Goal: Information Seeking & Learning: Find specific fact

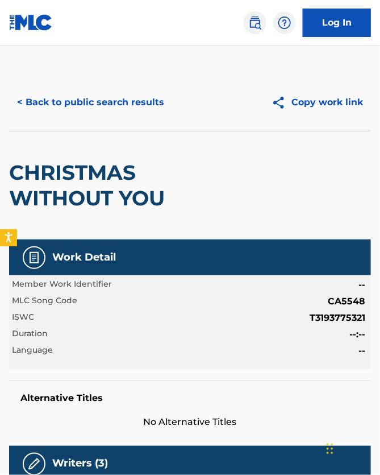
click at [76, 113] on button "< Back to public search results" at bounding box center [90, 102] width 163 height 28
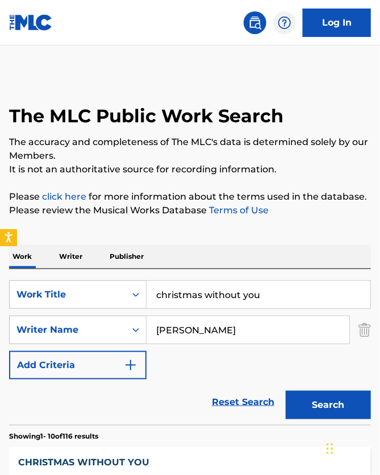
scroll to position [186, 0]
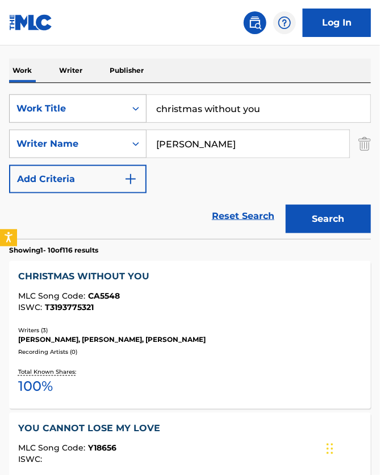
click at [75, 113] on div "Work Title" at bounding box center [67, 109] width 102 height 14
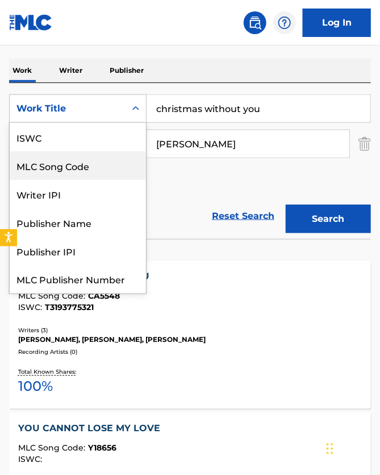
scroll to position [32, 0]
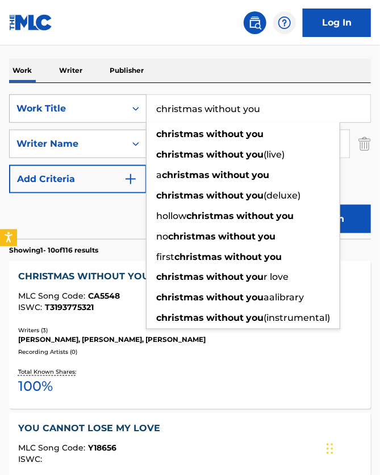
drag, startPoint x: 320, startPoint y: 115, endPoint x: 108, endPoint y: 113, distance: 211.5
click at [108, 113] on div "SearchWithCriteriadee71aed-6da9-4db6-bfa9-92a830ab854b Work Title christmas wit…" at bounding box center [190, 108] width 362 height 28
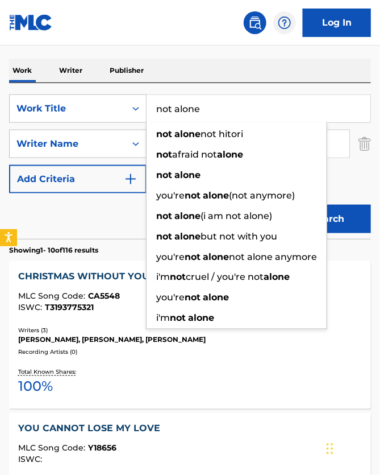
type input "not alone"
click at [115, 239] on div "Reset Search Search" at bounding box center [190, 215] width 362 height 45
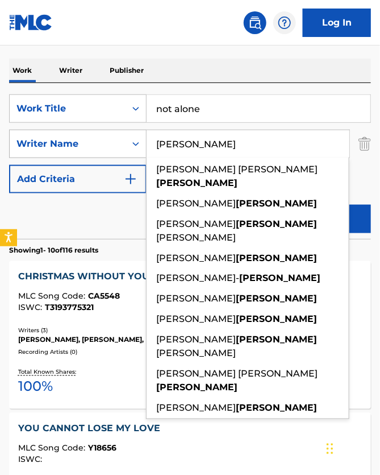
drag, startPoint x: 217, startPoint y: 160, endPoint x: 118, endPoint y: 155, distance: 99.1
click at [118, 155] on div "SearchWithCriteria25730ca2-cc3a-4ccc-9bf1-d88a12f32698 Writer Name [PERSON_NAME…" at bounding box center [190, 144] width 362 height 28
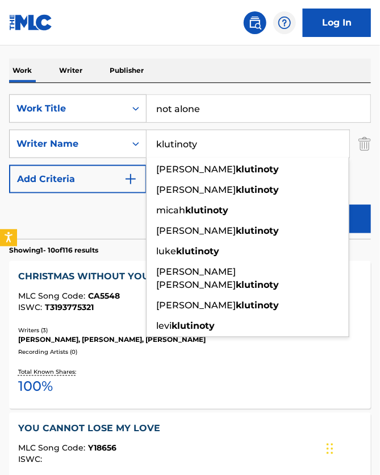
type input "klutinoty"
click at [331, 229] on button "Search" at bounding box center [328, 219] width 85 height 28
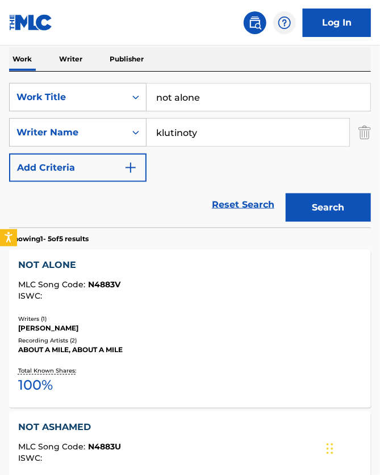
scroll to position [206, 0]
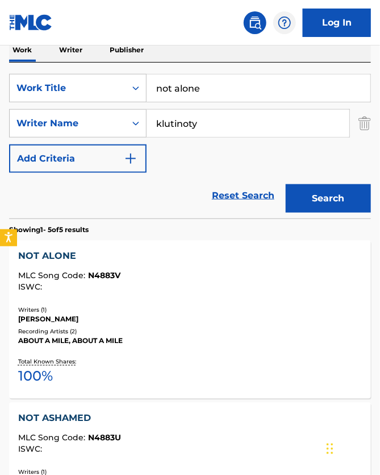
click at [115, 320] on div "NOT ALONE MLC Song Code : N4883V ISWC : Writers ( 1 ) [PERSON_NAME] Recording A…" at bounding box center [190, 320] width 362 height 158
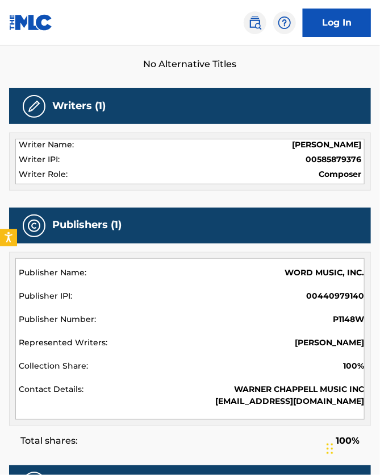
scroll to position [320, 0]
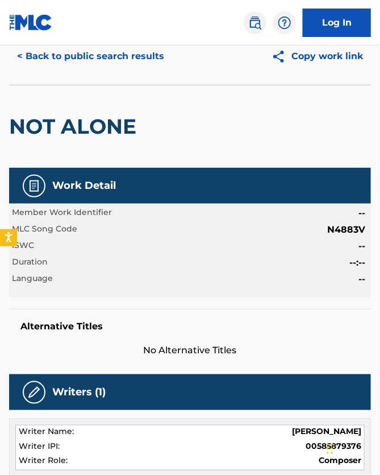
click at [82, 71] on button "< Back to public search results" at bounding box center [90, 56] width 163 height 28
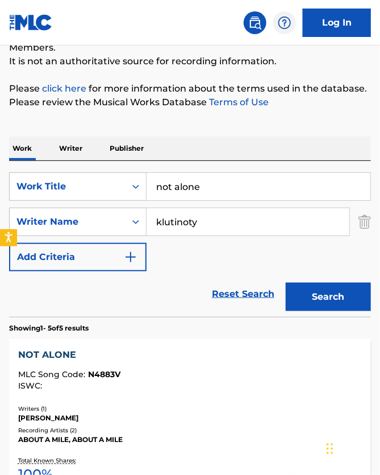
scroll to position [96, 0]
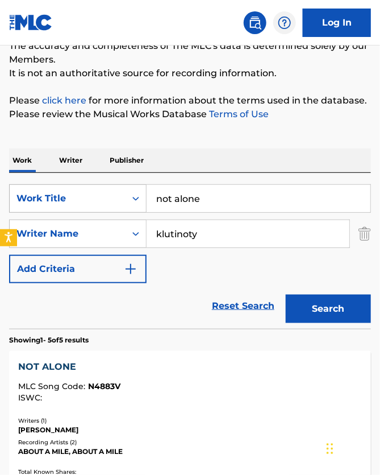
click at [126, 209] on div "Work Title" at bounding box center [68, 199] width 116 height 22
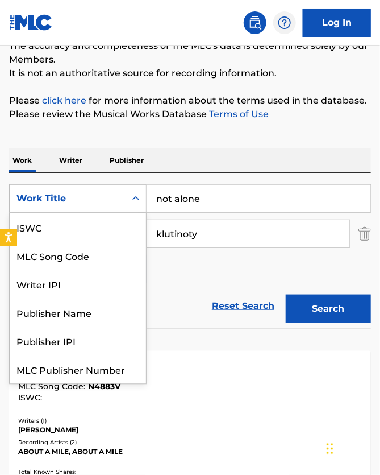
scroll to position [32, 0]
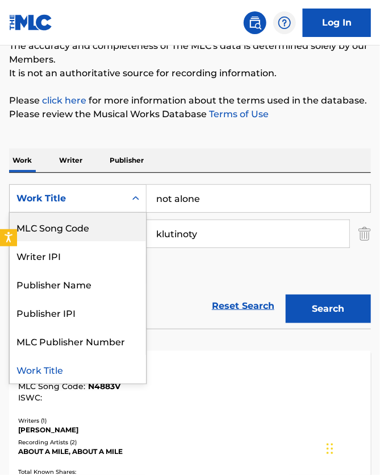
click at [74, 228] on div "MLC Song Code" at bounding box center [78, 227] width 136 height 28
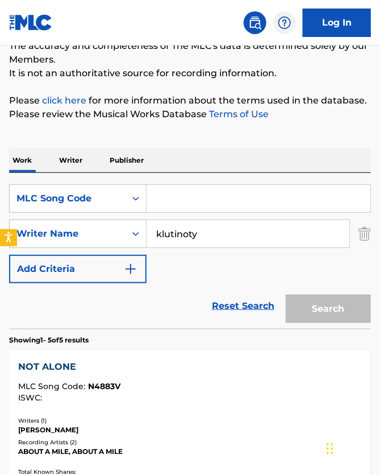
click at [224, 211] on input "Search Form" at bounding box center [259, 198] width 224 height 27
paste input "NVCLLE"
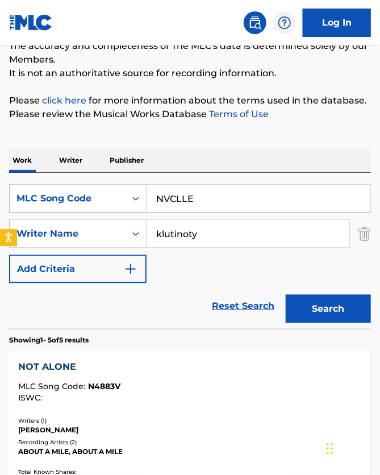
type input "NVCLLE"
click at [304, 247] on input "klutinoty" at bounding box center [248, 233] width 203 height 27
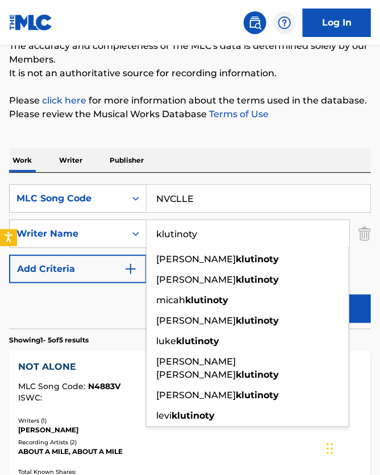
click at [361, 245] on img "Search Form" at bounding box center [365, 233] width 13 height 28
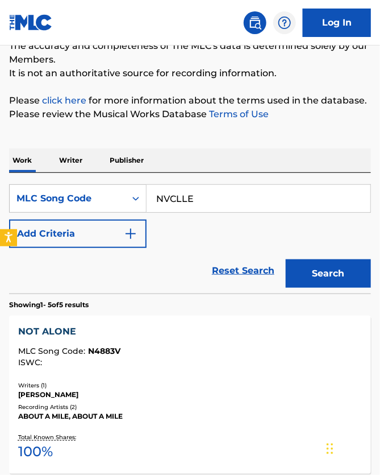
click at [362, 288] on button "Search" at bounding box center [328, 273] width 85 height 28
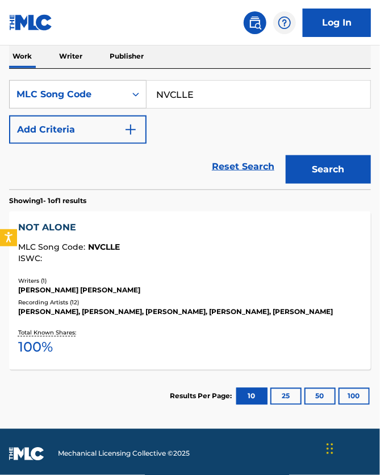
scroll to position [206, 0]
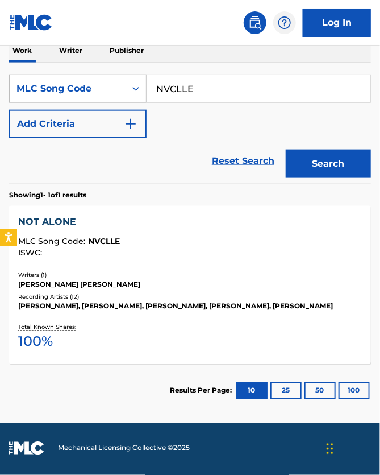
click at [124, 312] on div "[PERSON_NAME], [PERSON_NAME], [PERSON_NAME], [PERSON_NAME], [PERSON_NAME]" at bounding box center [190, 306] width 344 height 10
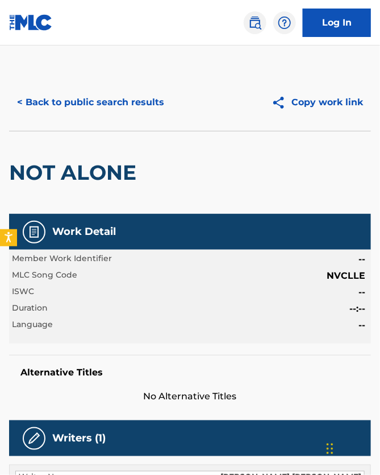
click at [63, 115] on button "< Back to public search results" at bounding box center [90, 102] width 163 height 28
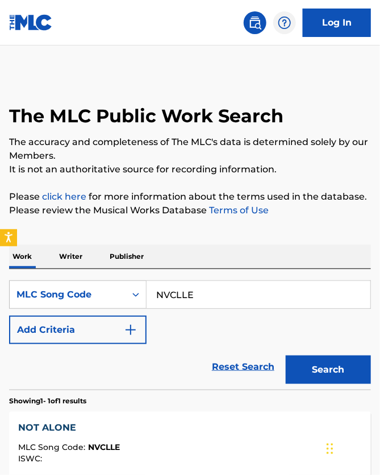
scroll to position [205, 0]
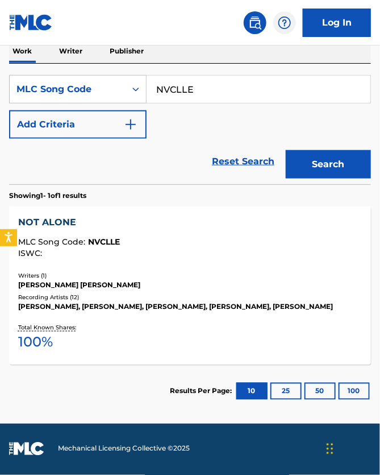
click at [238, 103] on input "NVCLLE" at bounding box center [259, 89] width 224 height 27
paste input "HA7AQ4"
click at [320, 168] on button "Search" at bounding box center [328, 164] width 85 height 28
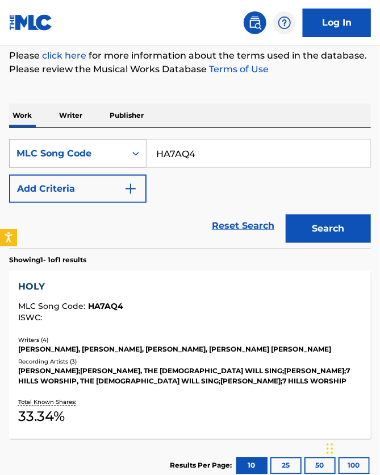
scroll to position [184, 0]
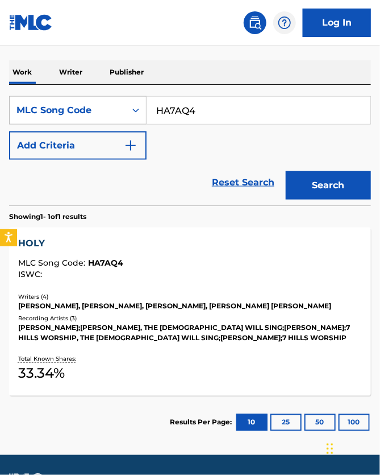
click at [195, 123] on input "HA7AQ4" at bounding box center [259, 110] width 224 height 27
paste input "L70627"
type input "L70627"
click at [335, 200] on button "Search" at bounding box center [328, 185] width 85 height 28
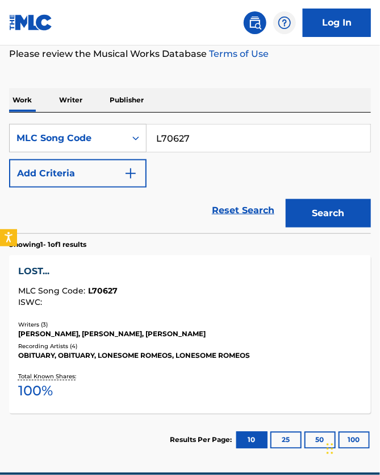
scroll to position [190, 0]
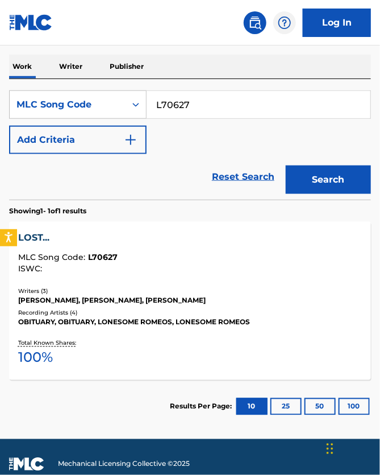
click at [118, 306] on div "[PERSON_NAME], [PERSON_NAME], [PERSON_NAME]" at bounding box center [190, 301] width 344 height 10
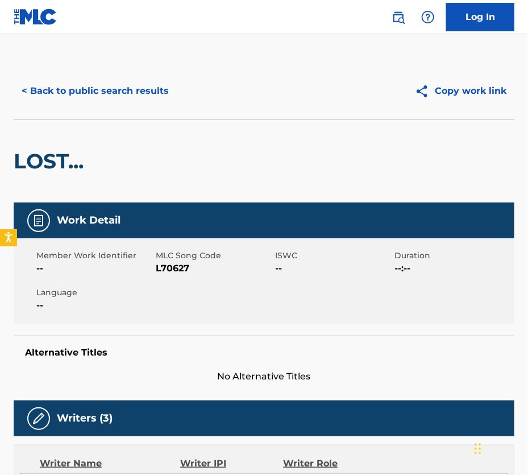
scroll to position [-1, 0]
click at [86, 96] on button "< Back to public search results" at bounding box center [95, 91] width 163 height 28
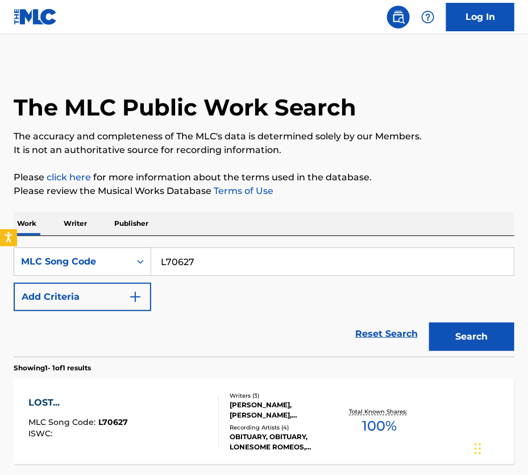
click at [229, 173] on div "The MLC Public Work Search The accuracy and completeness of The MLC's data is d…" at bounding box center [264, 290] width 528 height 455
click at [198, 176] on p "Please click here for more information about the terms used in the database." at bounding box center [264, 178] width 501 height 14
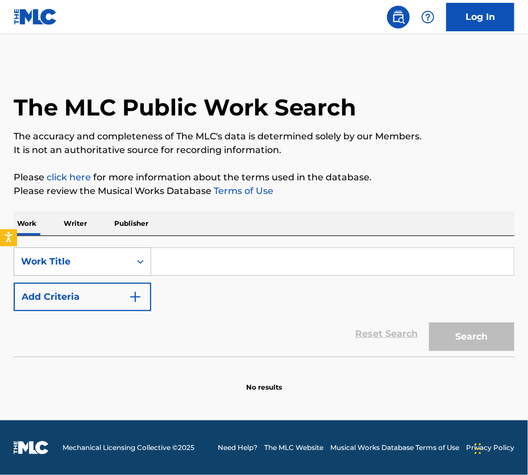
click at [123, 268] on div "Work Title" at bounding box center [72, 262] width 102 height 14
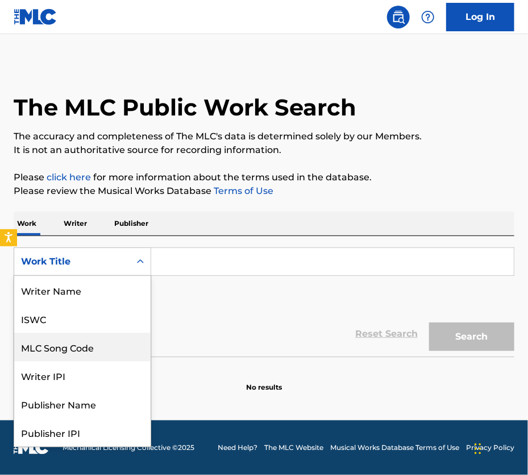
scroll to position [61, 0]
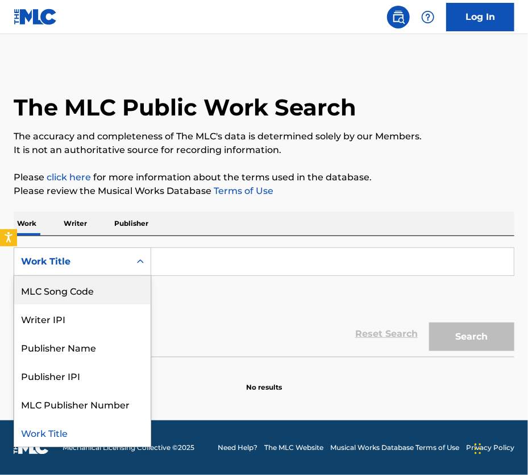
drag, startPoint x: 125, startPoint y: 288, endPoint x: 175, endPoint y: 285, distance: 50.1
click at [126, 288] on div "MLC Song Code" at bounding box center [82, 290] width 136 height 28
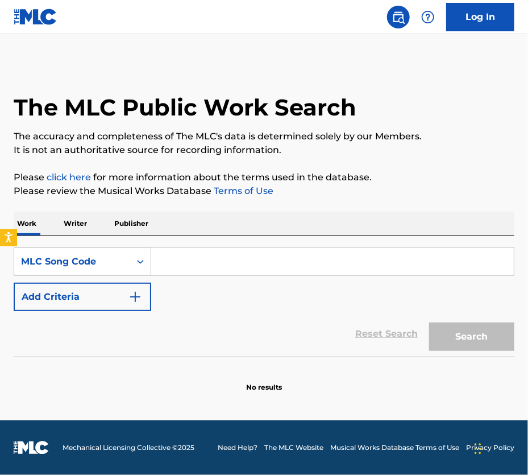
click at [219, 275] on input "Search Form" at bounding box center [332, 261] width 363 height 27
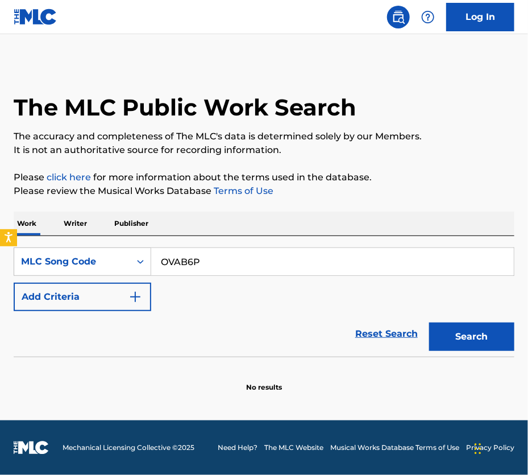
type input "OVAB6P"
click at [444, 342] on button "Search" at bounding box center [471, 336] width 85 height 28
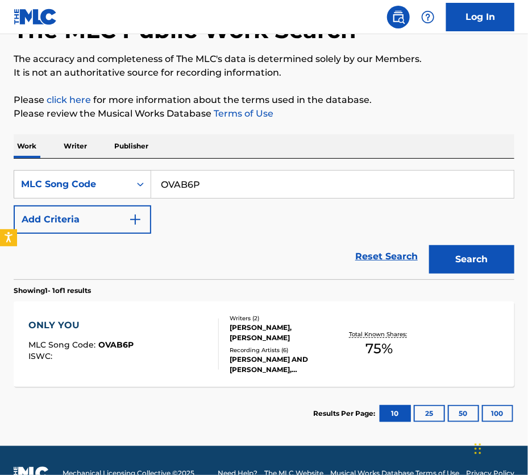
scroll to position [78, 0]
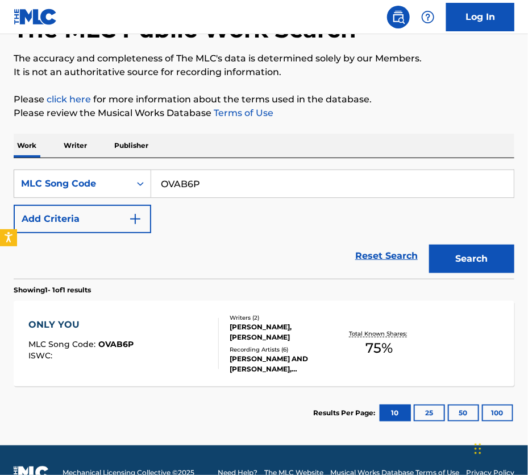
click at [241, 374] on div "DAVID AND TIFFANY SPENCER, DAVID AND TIFFANY SPENCER, DAVID AND TIFFANY SPENCER…" at bounding box center [284, 364] width 108 height 20
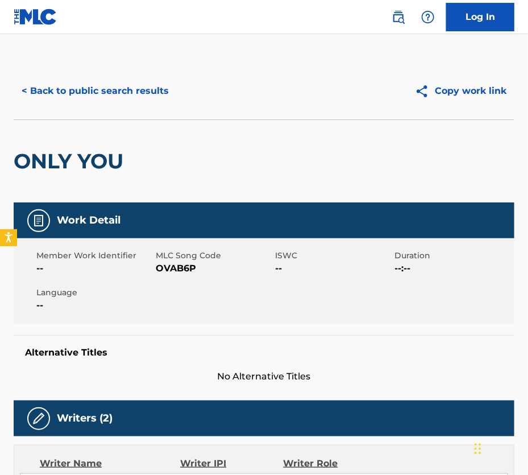
click at [78, 100] on button "< Back to public search results" at bounding box center [95, 91] width 163 height 28
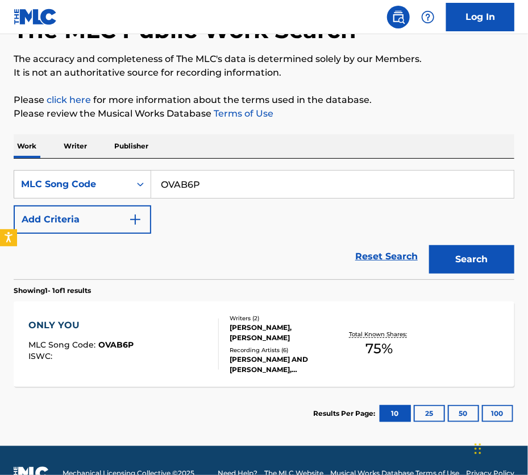
click at [194, 188] on input "OVAB6P" at bounding box center [332, 184] width 363 height 27
paste input "LA3L08"
type input "LA3L08"
click at [459, 271] on button "Search" at bounding box center [471, 259] width 85 height 28
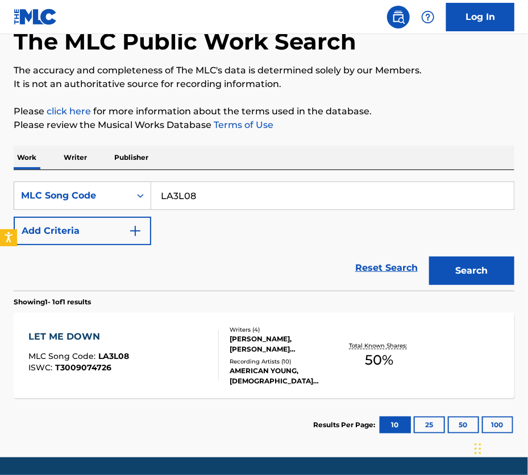
scroll to position [73, 0]
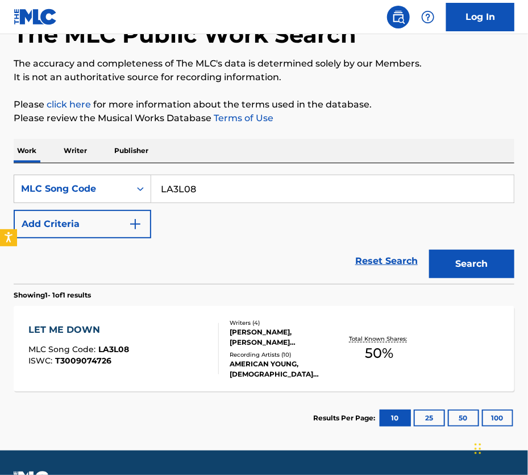
click at [226, 349] on div "Writers ( 4 ) KYLE SCHLIENGER, DANIEL IVAN COUCH, KRISTY JEANNE OSMUNSON, JON M…" at bounding box center [278, 348] width 119 height 61
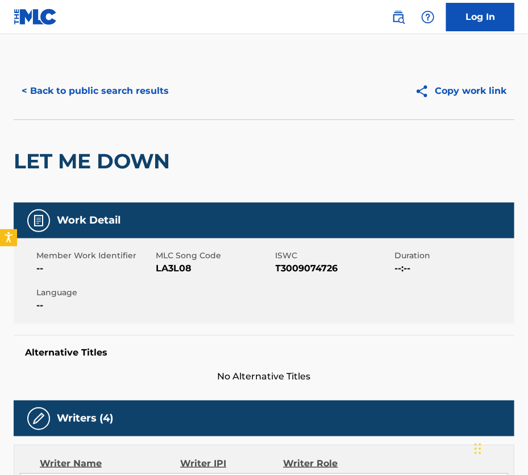
click at [112, 97] on button "< Back to public search results" at bounding box center [95, 91] width 163 height 28
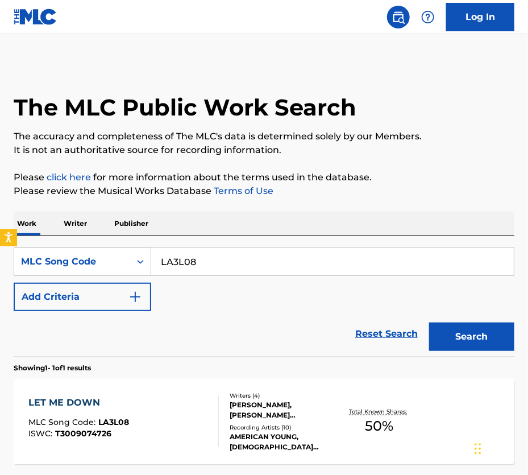
scroll to position [72, 0]
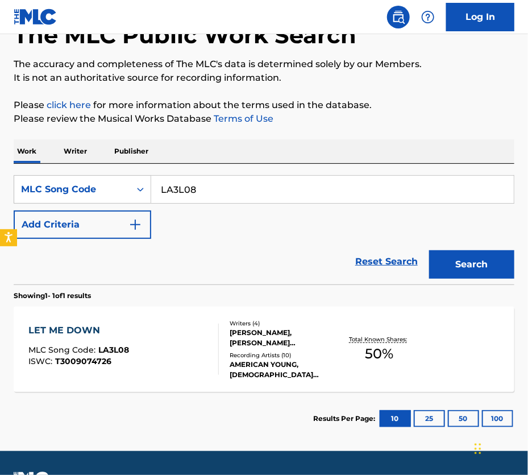
click at [195, 196] on input "LA3L08" at bounding box center [332, 189] width 363 height 27
paste input "6SO0"
type input "LA6SO0"
click at [457, 275] on button "Search" at bounding box center [471, 264] width 85 height 28
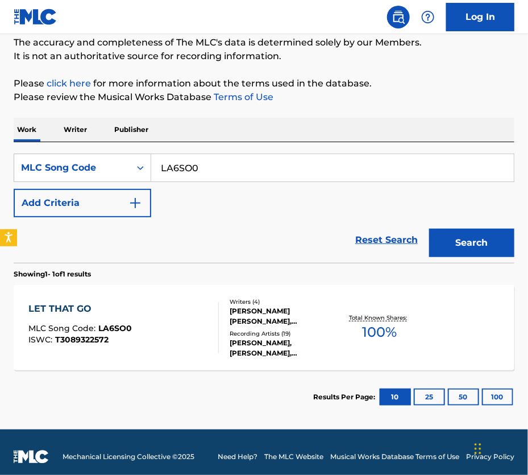
scroll to position [101, 0]
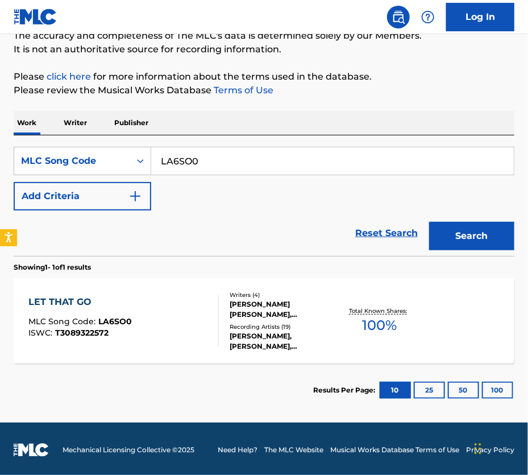
click at [234, 351] on div "DAN BREMNES, MICHAEL WISE, DAN BREMNES, DAN BREMNES, DAN BREMNES, DAN BREMNES" at bounding box center [284, 341] width 108 height 20
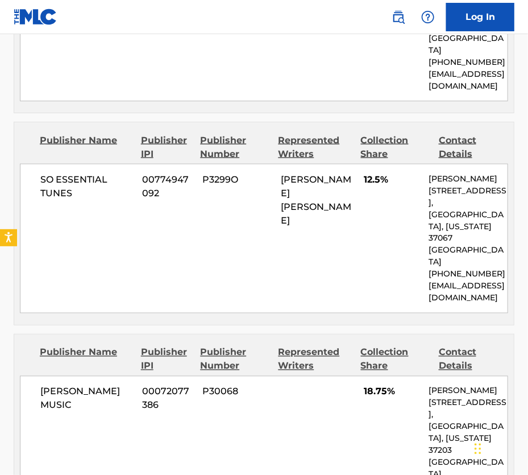
scroll to position [1682, 0]
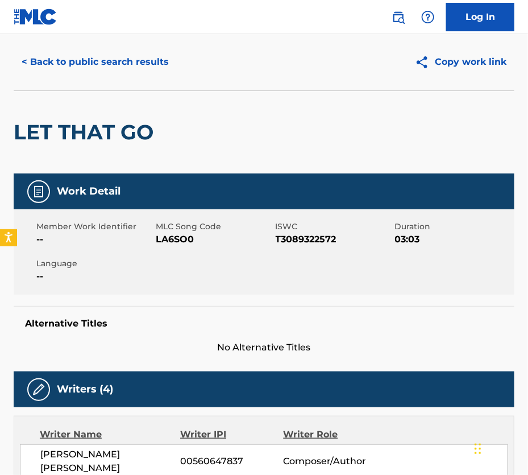
click at [107, 71] on button "< Back to public search results" at bounding box center [95, 62] width 163 height 28
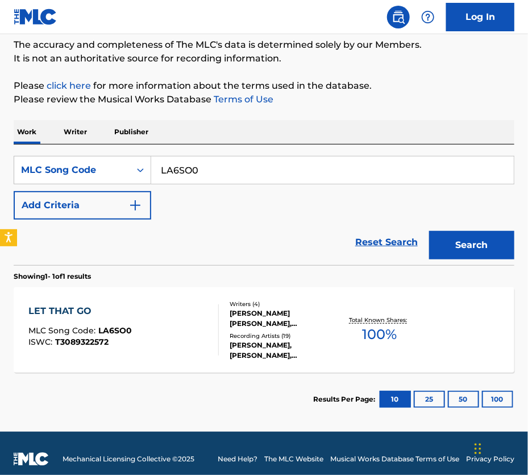
click at [267, 177] on input "LA6SO0" at bounding box center [332, 169] width 363 height 27
drag, startPoint x: 267, startPoint y: 177, endPoint x: 370, endPoint y: 225, distance: 114.2
click at [267, 177] on input "LA6SO0" at bounding box center [332, 169] width 363 height 27
paste input "DB3026"
type input "DB3026"
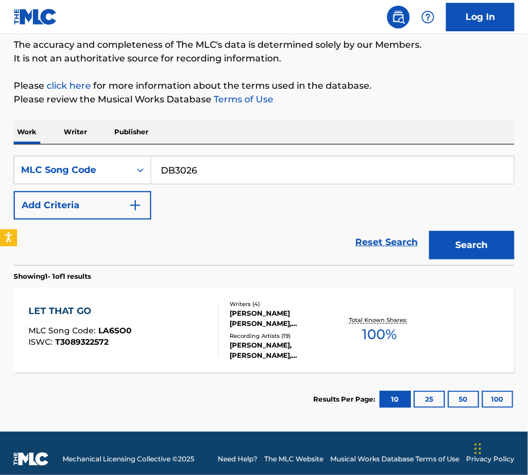
click at [468, 259] on button "Search" at bounding box center [471, 245] width 85 height 28
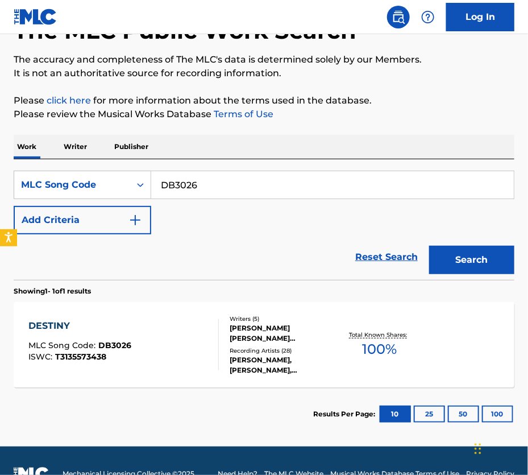
scroll to position [123, 0]
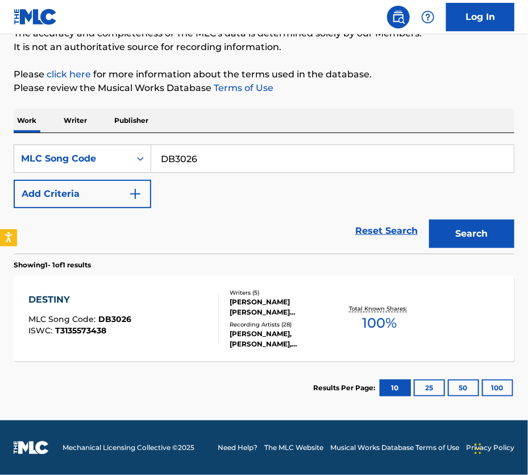
click at [248, 297] on div "TYLER ALAN BRASEL, WILLIAM JOSIAH HOWARD REEVES, JOSEPH PRIELOZNY, KENNETH CHRI…" at bounding box center [284, 307] width 108 height 20
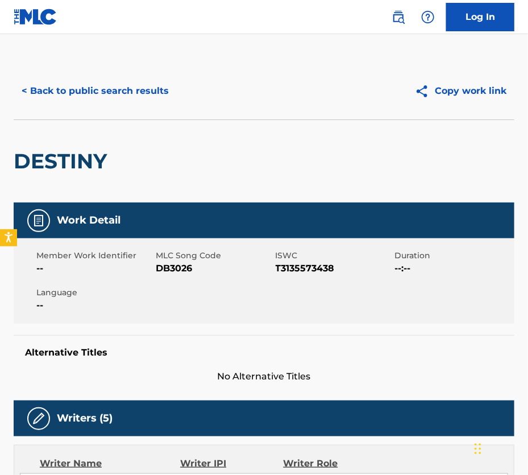
click at [109, 105] on button "< Back to public search results" at bounding box center [95, 91] width 163 height 28
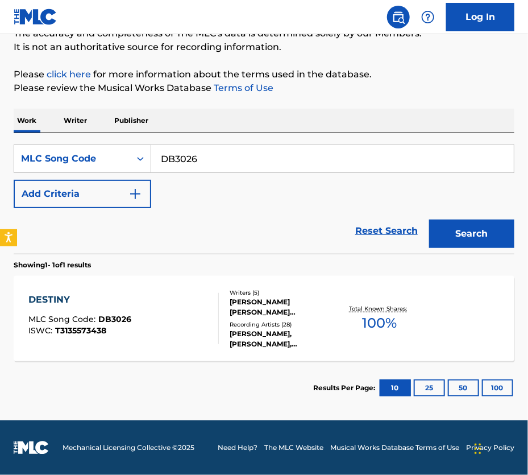
scroll to position [112, 0]
click at [213, 313] on div at bounding box center [213, 318] width 9 height 51
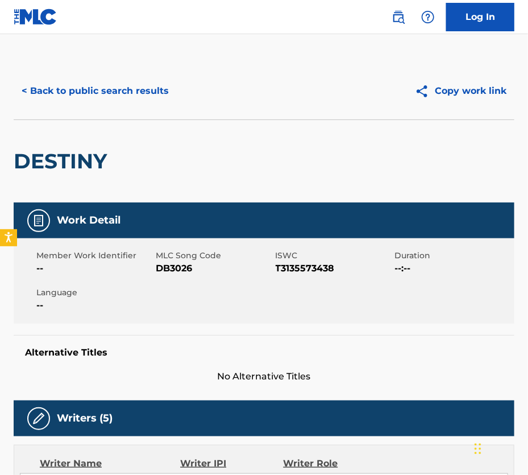
click at [213, 313] on div "Member Work Identifier -- MLC Song Code DB3026 ISWC T3135573438 Duration --:-- …" at bounding box center [264, 280] width 501 height 85
click at [117, 99] on button "< Back to public search results" at bounding box center [95, 91] width 163 height 28
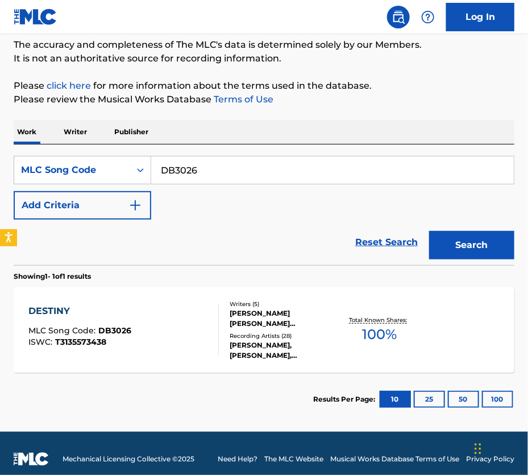
click at [216, 181] on input "DB3026" at bounding box center [332, 169] width 363 height 27
paste input "Z2465U"
type input "Z2465U"
click at [499, 258] on button "Search" at bounding box center [471, 245] width 85 height 28
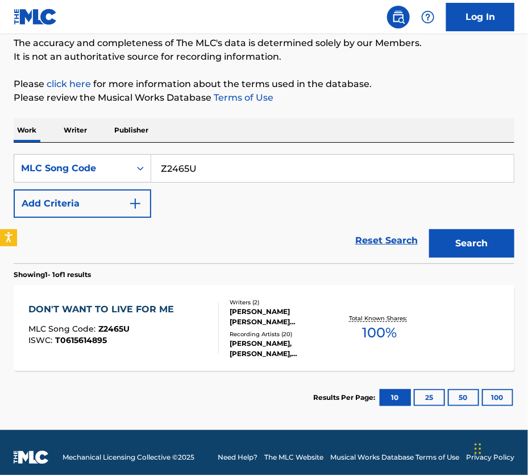
scroll to position [96, 0]
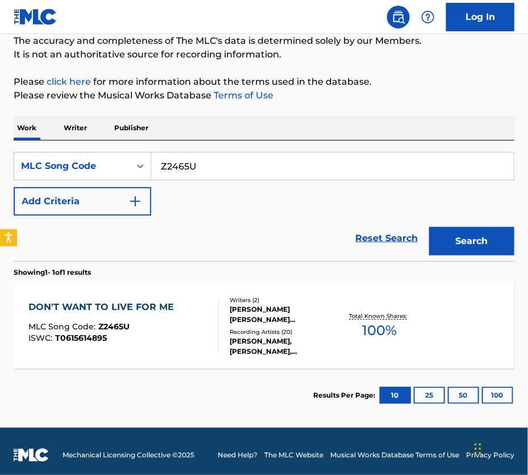
click at [207, 347] on div "DON'T WANT TO LIVE FOR ME MLC Song Code : Z2465U ISWC : T0615614895" at bounding box center [123, 325] width 190 height 51
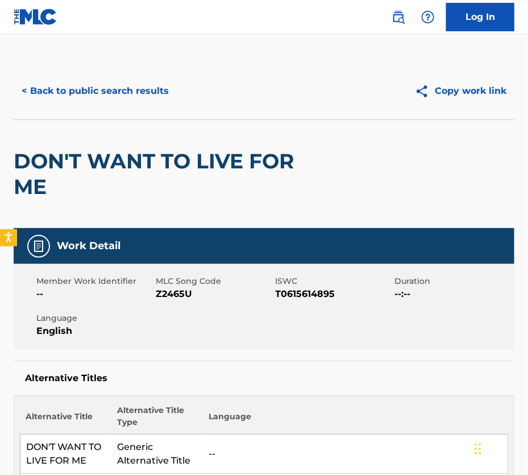
click at [120, 98] on button "< Back to public search results" at bounding box center [95, 91] width 163 height 28
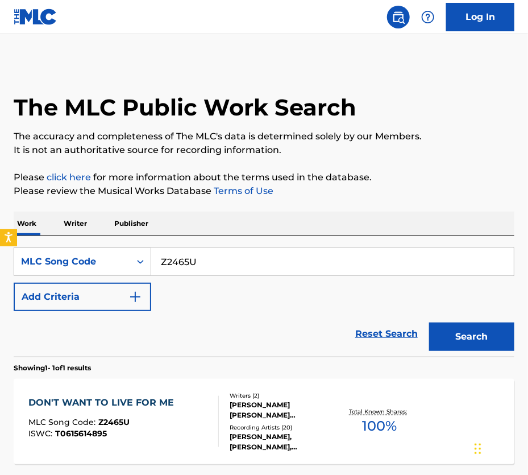
scroll to position [92, 0]
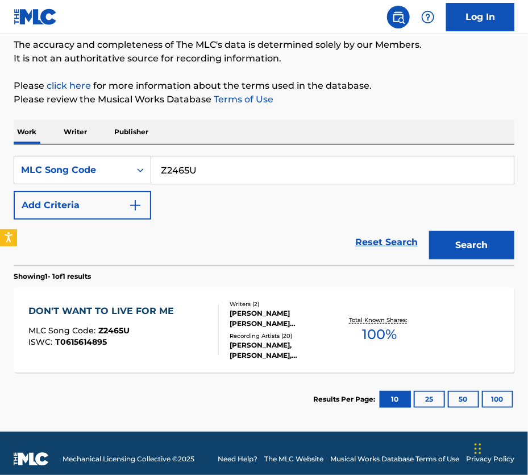
click at [266, 329] on div "DOUGLAS KAINE MCKELVEY, MIA LEANNE CHERIE FIELDES" at bounding box center [284, 318] width 108 height 20
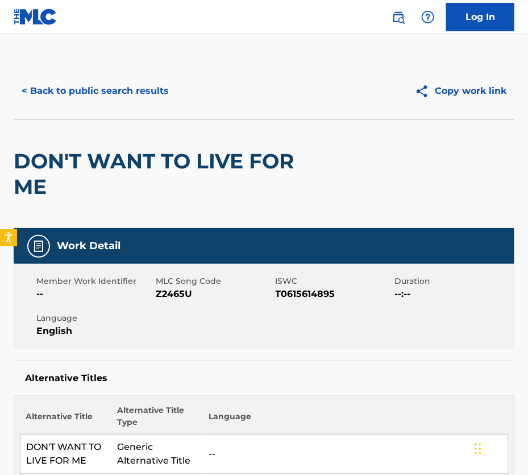
scroll to position [-1, 0]
click at [92, 100] on button "< Back to public search results" at bounding box center [95, 91] width 163 height 28
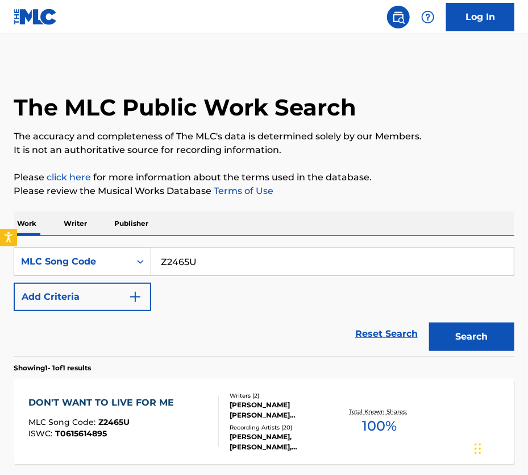
click at [233, 173] on div "The MLC Public Work Search The accuracy and completeness of The MLC's data is d…" at bounding box center [264, 290] width 528 height 455
drag, startPoint x: 233, startPoint y: 173, endPoint x: 222, endPoint y: 183, distance: 14.6
click at [233, 173] on div "The MLC Public Work Search The accuracy and completeness of The MLC's data is d…" at bounding box center [264, 290] width 528 height 455
click at [207, 181] on p "Please click here for more information about the terms used in the database." at bounding box center [264, 178] width 501 height 14
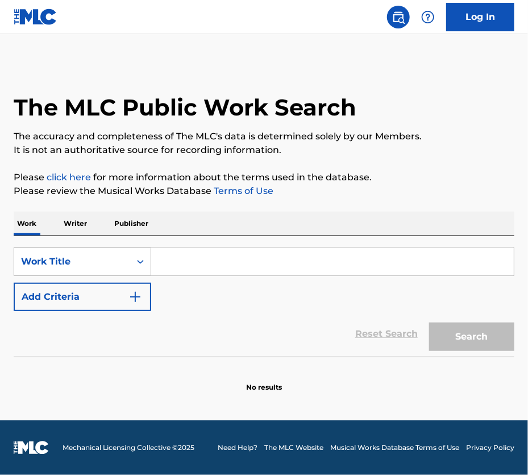
click at [123, 268] on div "Work Title" at bounding box center [72, 262] width 102 height 14
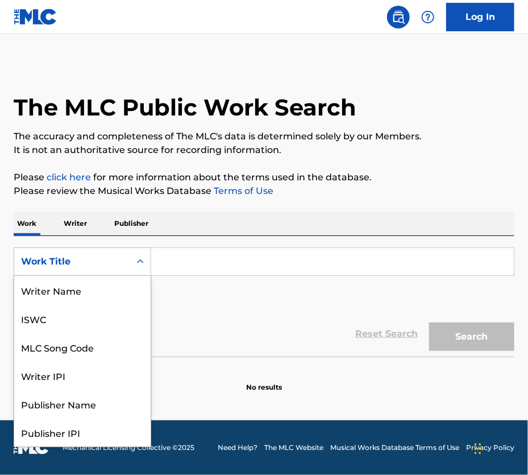
scroll to position [61, 0]
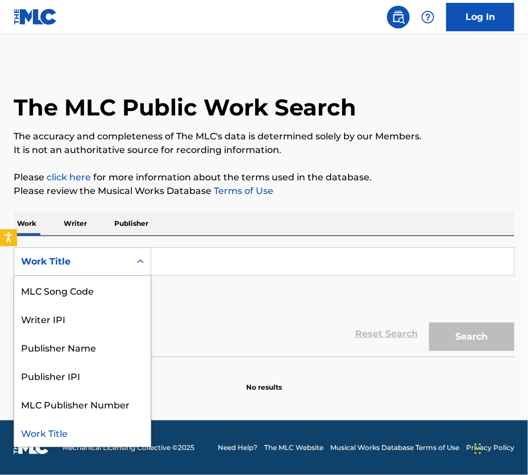
click at [122, 289] on div "MLC Song Code" at bounding box center [82, 290] width 136 height 28
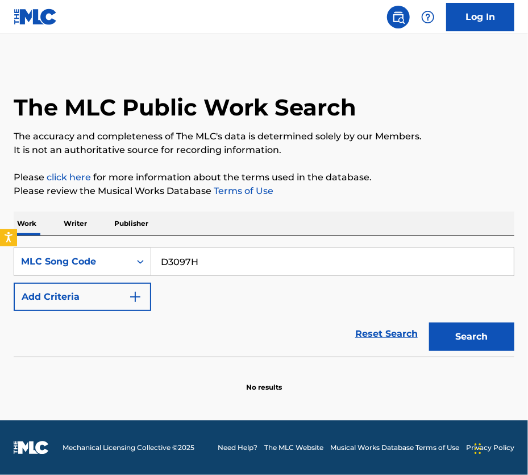
type input "D3097H"
click at [449, 344] on button "Search" at bounding box center [471, 336] width 85 height 28
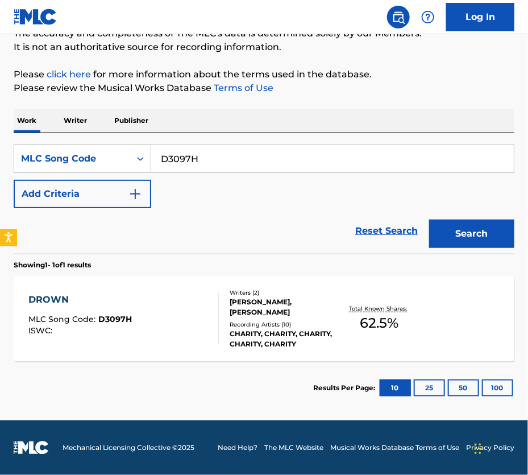
scroll to position [123, 0]
click at [210, 334] on div at bounding box center [213, 318] width 9 height 51
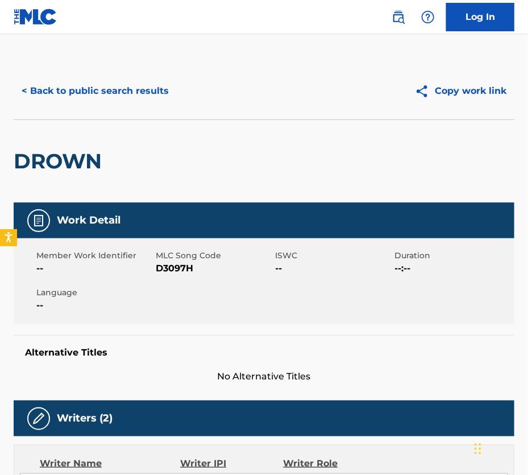
click at [113, 85] on button "< Back to public search results" at bounding box center [95, 91] width 163 height 28
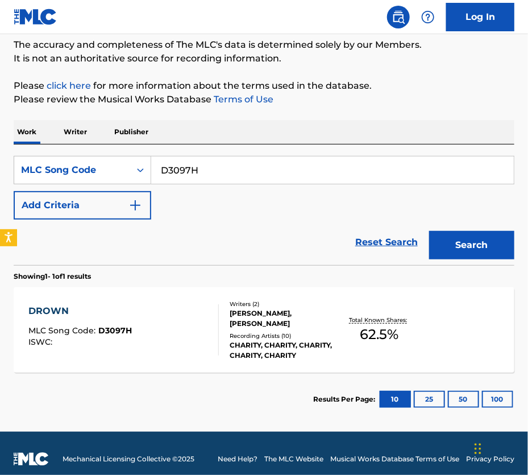
scroll to position [97, 0]
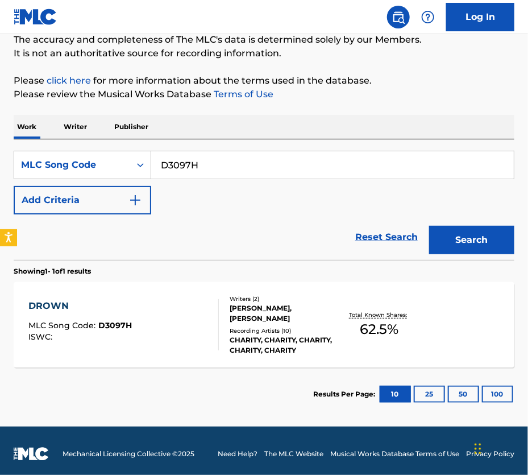
click at [202, 346] on div "DROWN MLC Song Code : D3097H ISWC :" at bounding box center [123, 324] width 190 height 51
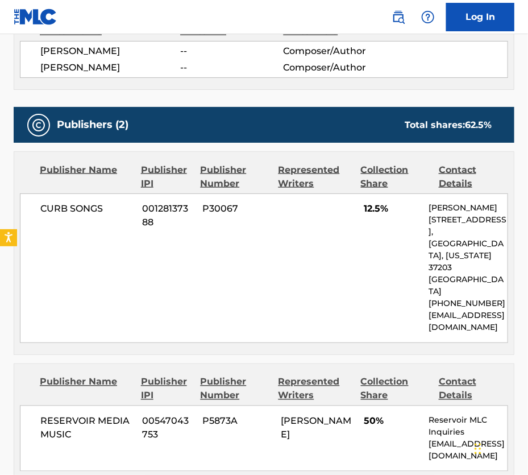
scroll to position [423, 0]
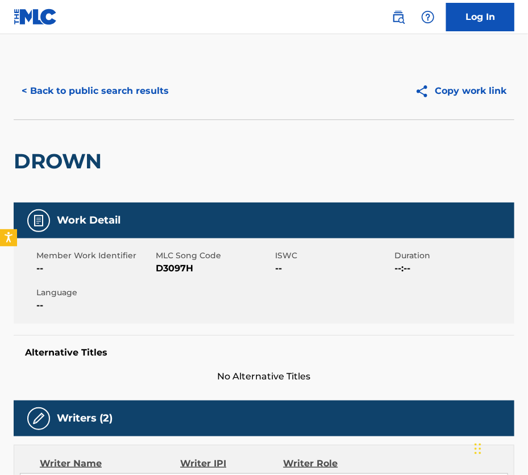
click at [86, 101] on button "< Back to public search results" at bounding box center [95, 91] width 163 height 28
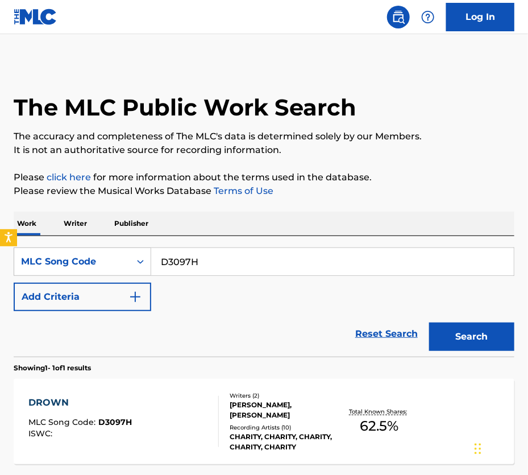
scroll to position [92, 0]
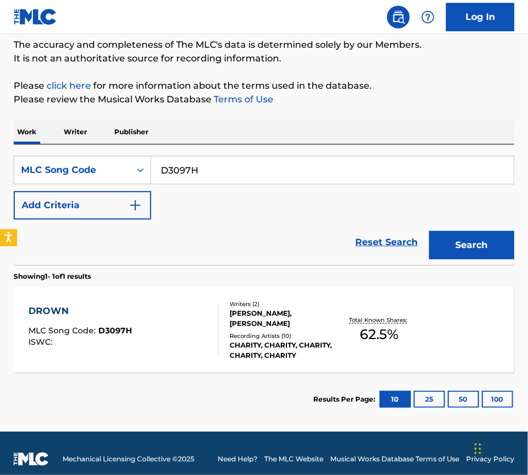
click at [256, 180] on input "D3097H" at bounding box center [332, 169] width 363 height 27
paste input "L3752J"
type input "L3752J"
click at [452, 244] on button "Search" at bounding box center [471, 245] width 85 height 28
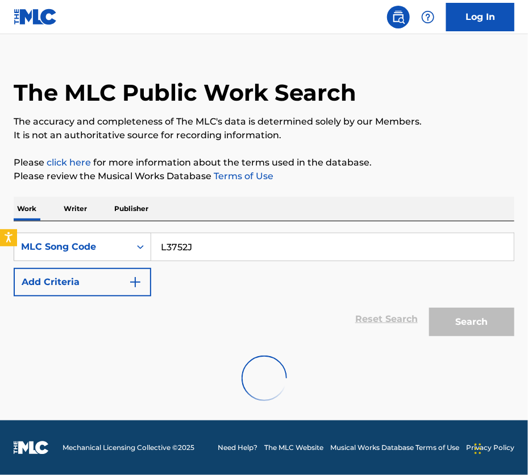
scroll to position [36, 0]
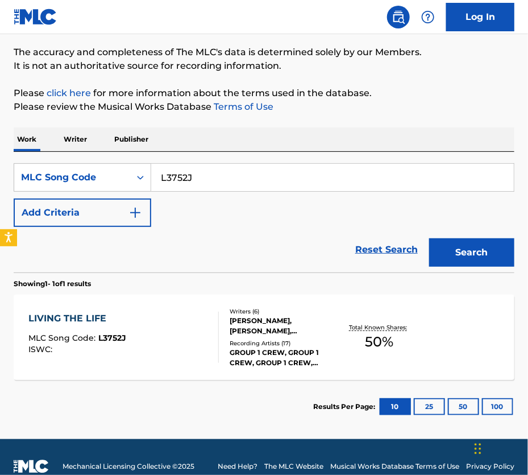
click at [281, 336] on div "BLANCA ELAINE REYES, PABLO VILLATORO, ANDY ANDERSON, JOSE M REYES, PABLO VILLAT…" at bounding box center [284, 326] width 108 height 20
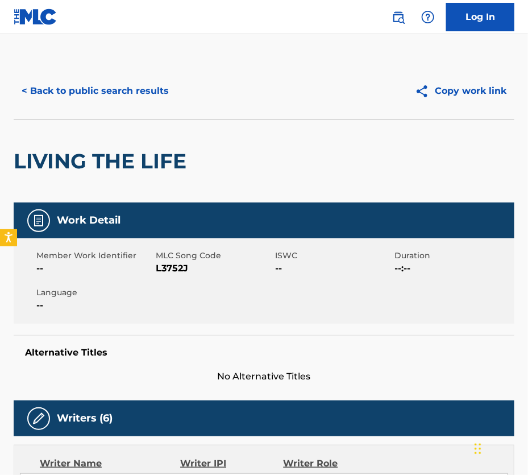
click at [137, 105] on button "< Back to public search results" at bounding box center [95, 91] width 163 height 28
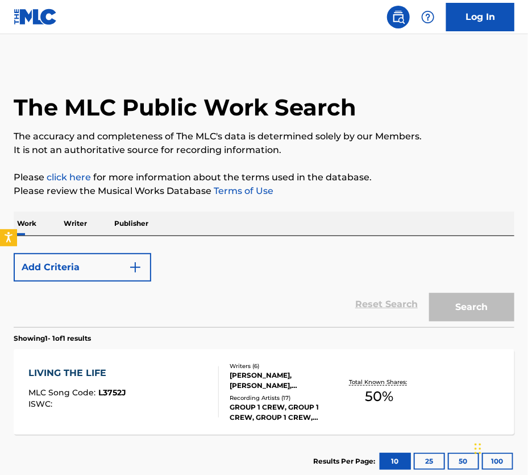
scroll to position [84, 0]
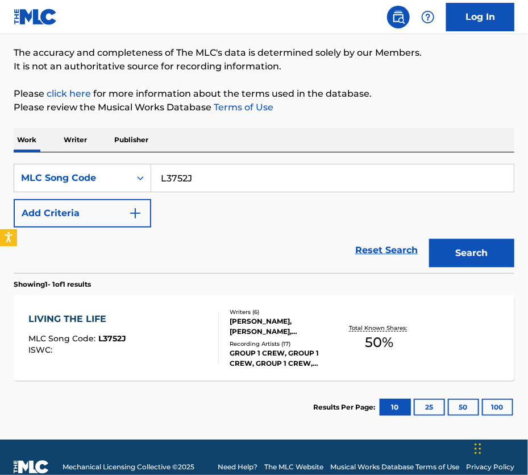
click at [211, 187] on input "L3752J" at bounding box center [332, 177] width 363 height 27
paste input "NG8GOP"
type input "NG8GOP"
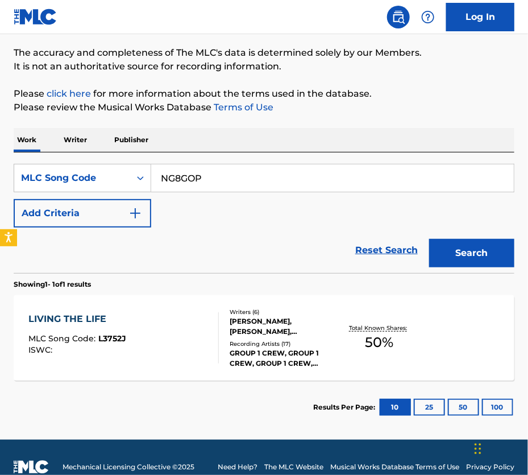
click at [467, 267] on button "Search" at bounding box center [471, 253] width 85 height 28
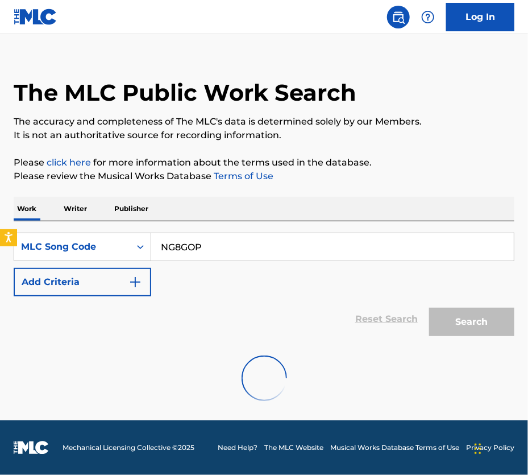
scroll to position [36, 0]
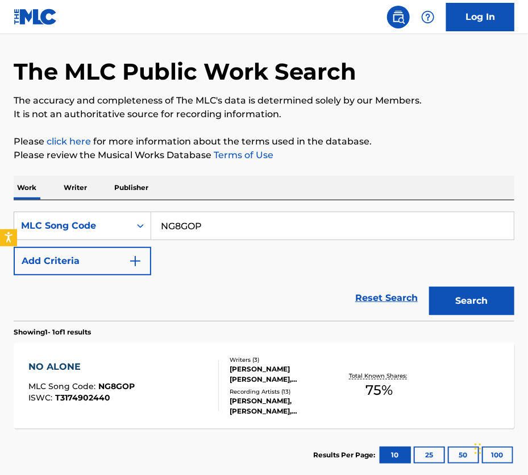
click at [266, 396] on div "Recording Artists ( 13 )" at bounding box center [284, 391] width 108 height 9
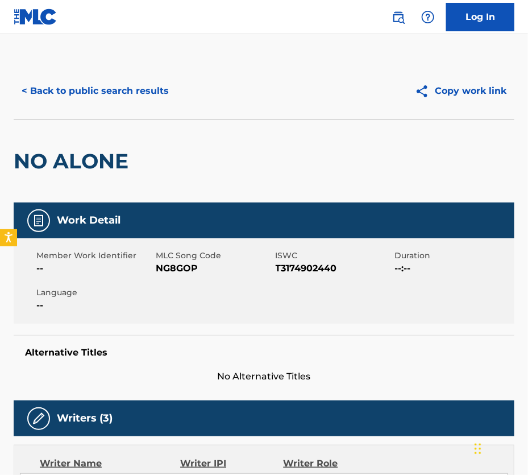
scroll to position [-1, 0]
click at [119, 104] on button "< Back to public search results" at bounding box center [95, 91] width 163 height 28
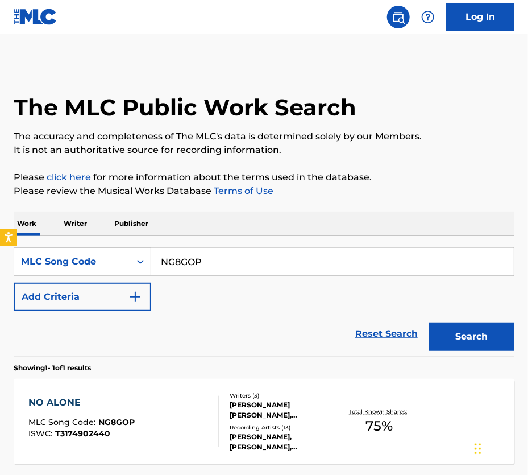
click at [248, 245] on div "SearchWithCriteria4a5e010d-2c3d-4d90-ae1b-37c05510ef66 MLC Song Code NG8GOP Add…" at bounding box center [264, 296] width 501 height 121
click at [213, 222] on div "Work Writer Publisher" at bounding box center [264, 224] width 501 height 24
click at [209, 233] on div "Work Writer Publisher" at bounding box center [264, 224] width 501 height 24
drag, startPoint x: 173, startPoint y: 240, endPoint x: 201, endPoint y: 228, distance: 30.3
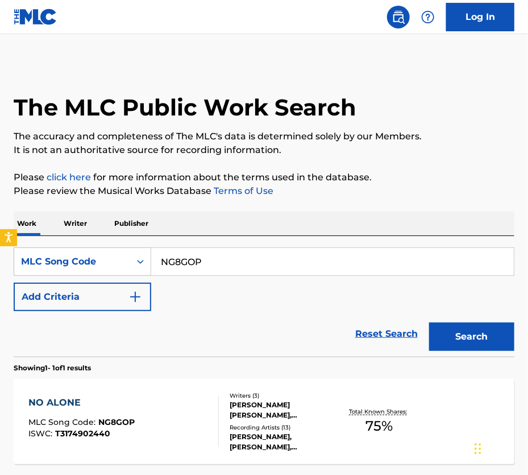
click at [176, 235] on div "Work Writer Publisher" at bounding box center [264, 224] width 501 height 24
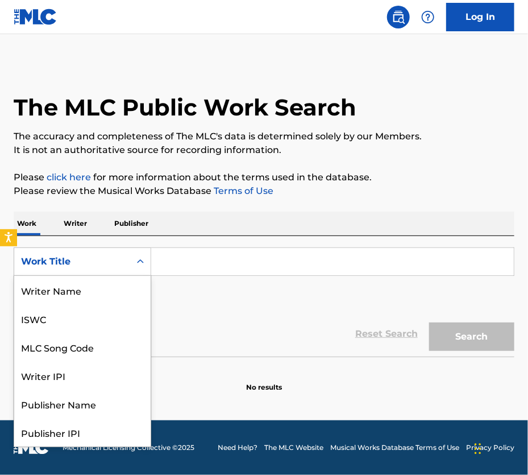
click at [123, 268] on div "Work Title" at bounding box center [72, 262] width 102 height 14
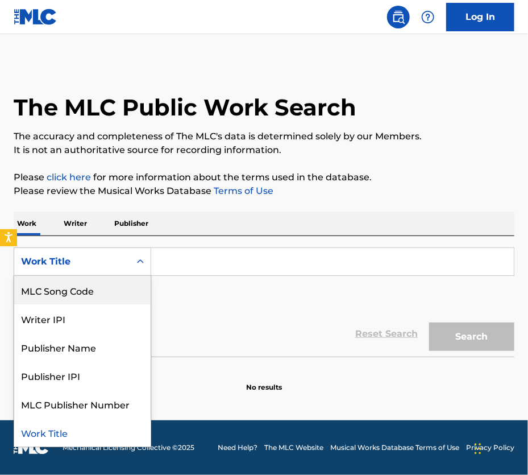
drag, startPoint x: 95, startPoint y: 291, endPoint x: 160, endPoint y: 285, distance: 65.1
click at [103, 291] on div "MLC Song Code" at bounding box center [82, 290] width 136 height 28
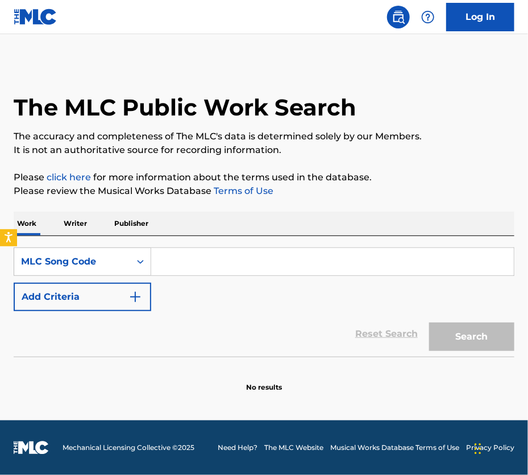
click at [200, 275] on input "Search Form" at bounding box center [332, 261] width 363 height 27
paste input "TVDJW1"
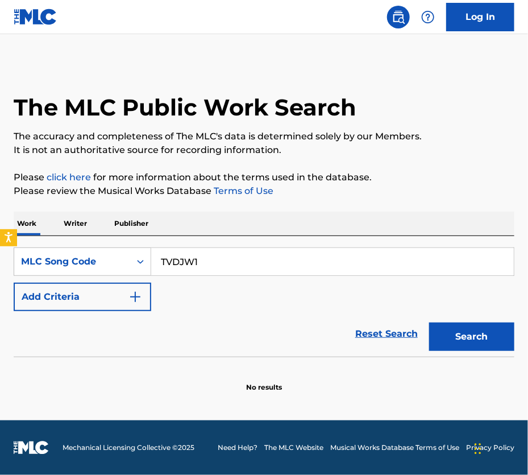
scroll to position [1, 0]
type input "TVDJW1"
click at [466, 349] on button "Search" at bounding box center [471, 336] width 85 height 28
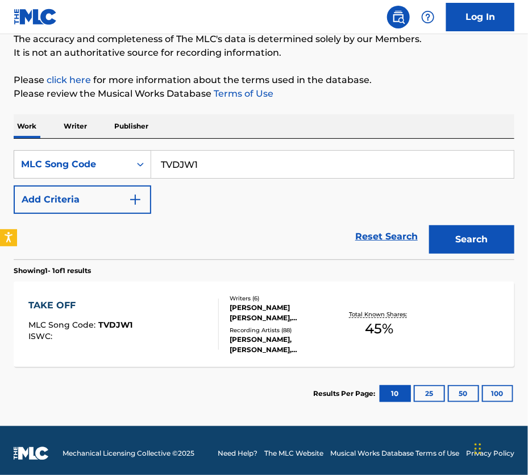
scroll to position [98, 0]
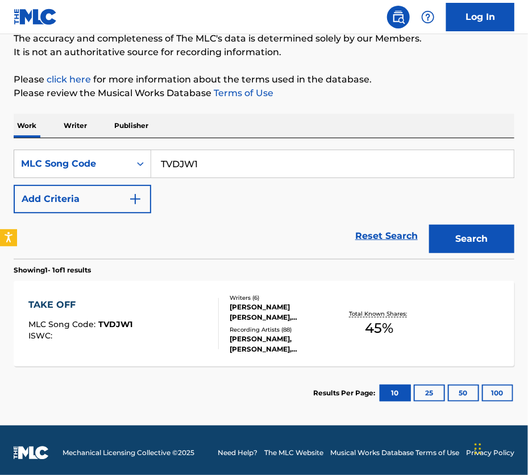
click at [214, 349] on div at bounding box center [213, 323] width 9 height 51
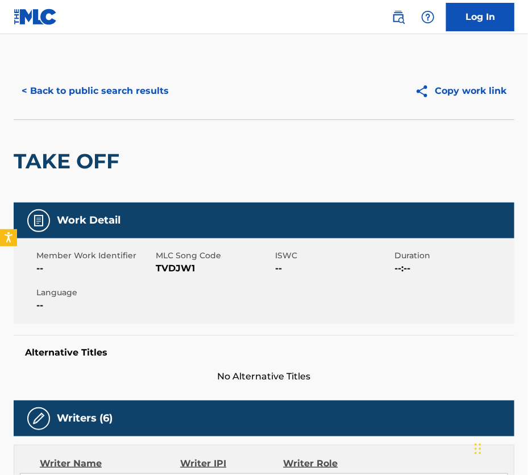
click at [84, 101] on button "< Back to public search results" at bounding box center [95, 91] width 163 height 28
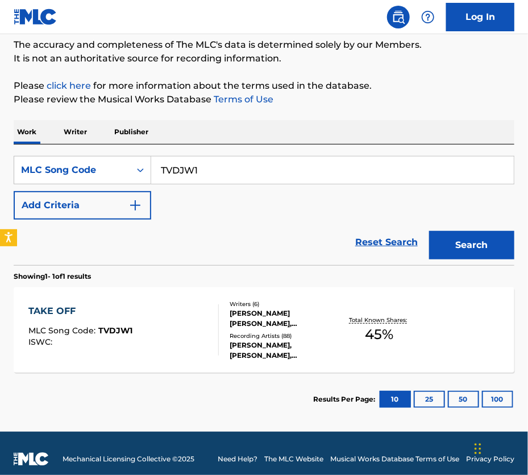
click at [196, 179] on input "TVDJW1" at bounding box center [332, 169] width 363 height 27
paste input "H7558Y"
type input "H7558Y"
click at [483, 256] on button "Search" at bounding box center [471, 245] width 85 height 28
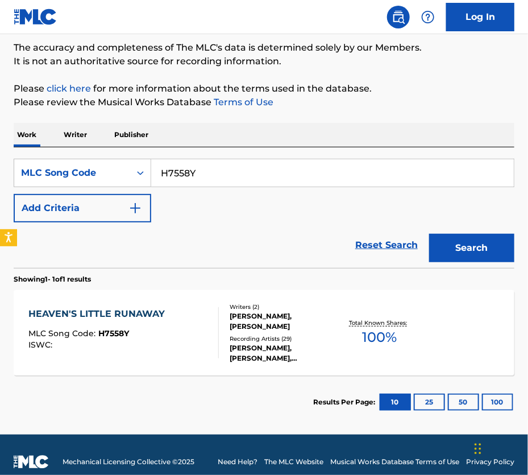
scroll to position [94, 0]
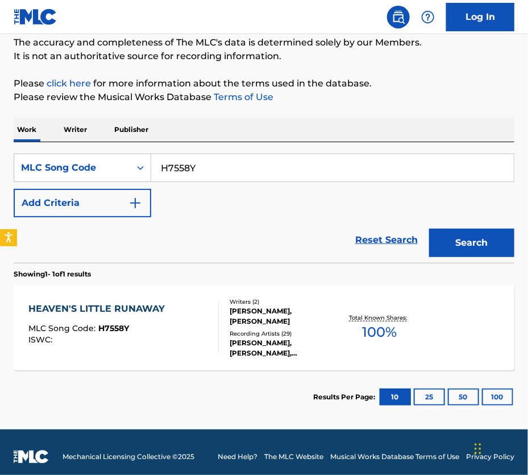
click at [220, 358] on div "Writers ( 2 ) JOSEPH PRIELOZNY, DEREK L JOHNSON Recording Artists ( 29 ) DEREK …" at bounding box center [278, 327] width 119 height 61
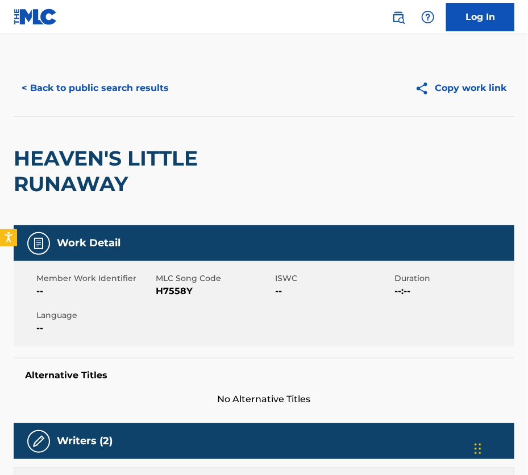
scroll to position [26, 0]
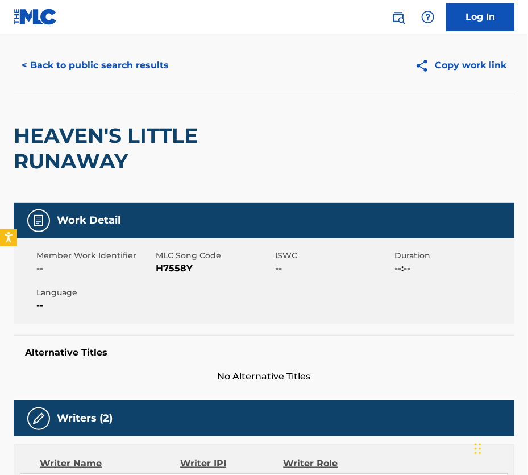
click at [101, 73] on button "< Back to public search results" at bounding box center [95, 65] width 163 height 28
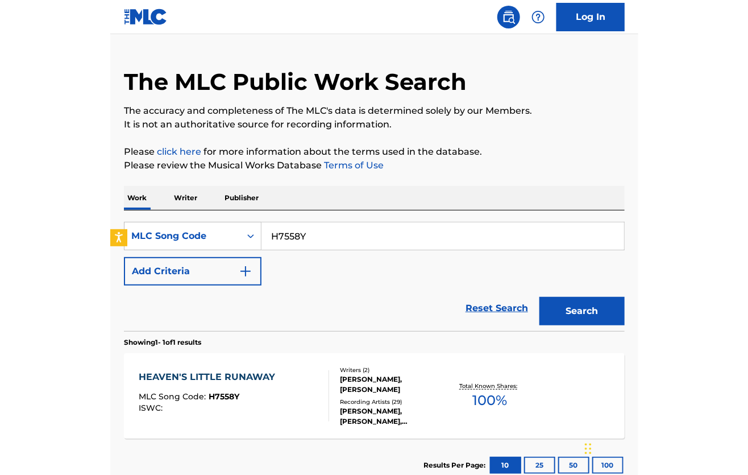
scroll to position [92, 0]
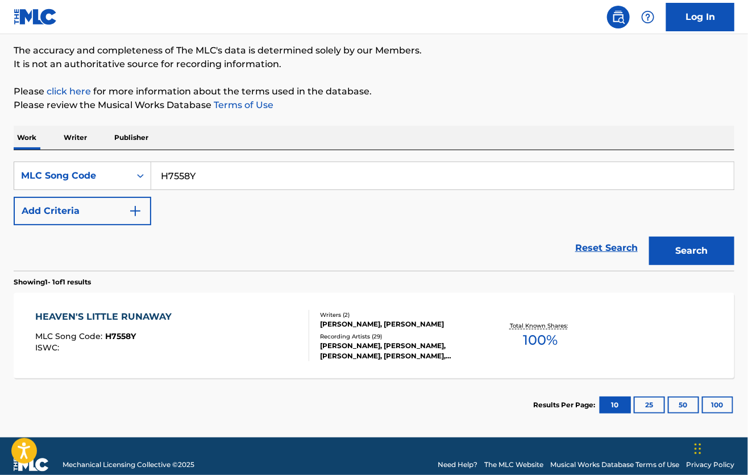
click at [264, 187] on input "H7558Y" at bounding box center [442, 175] width 583 height 27
paste input "GV7W7T"
click at [528, 262] on button "Search" at bounding box center [691, 251] width 85 height 28
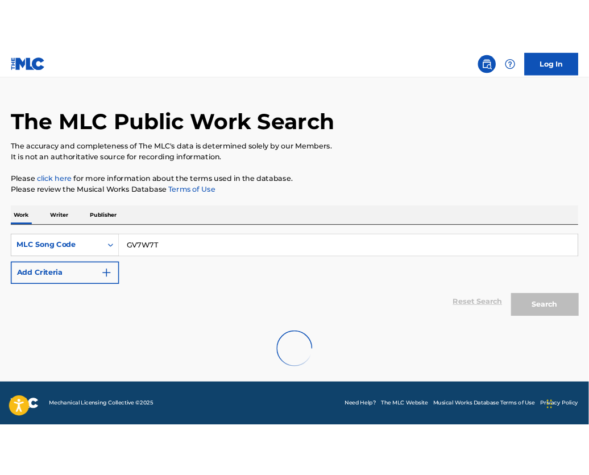
scroll to position [41, 0]
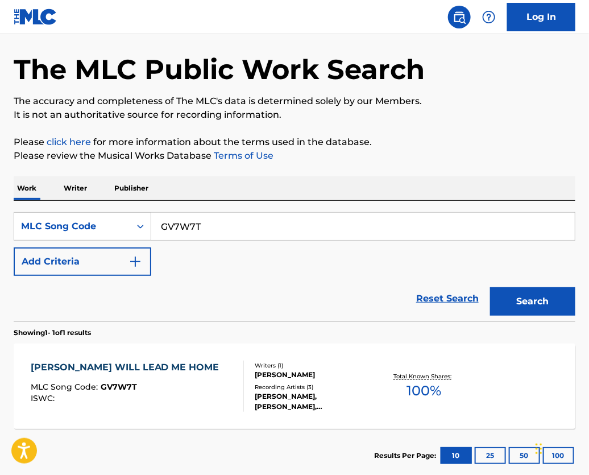
click at [192, 240] on input "GV7W7T" at bounding box center [363, 226] width 424 height 27
paste input "9EMH"
type input "GV9EMH"
click at [528, 312] on button "Search" at bounding box center [532, 301] width 85 height 28
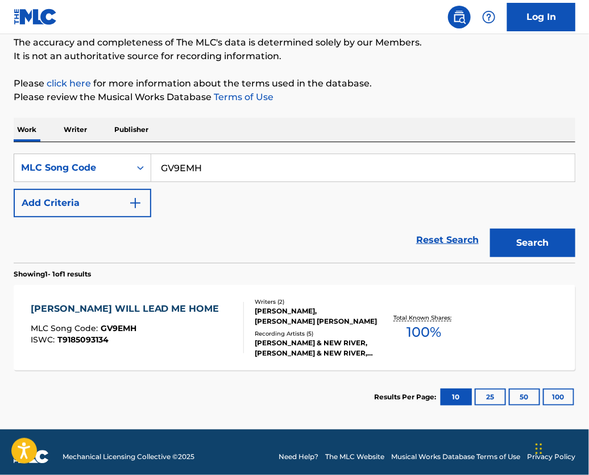
scroll to position [128, 0]
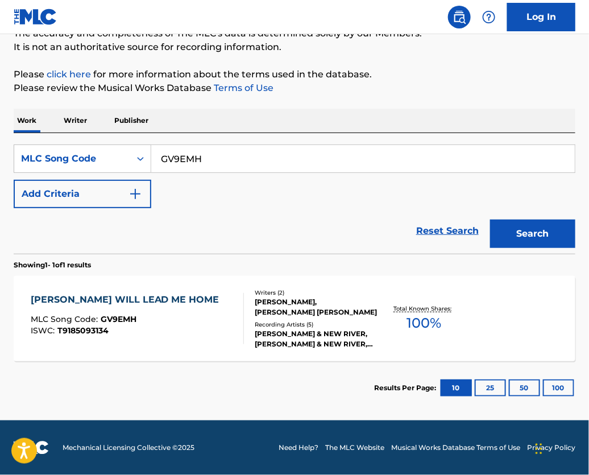
click at [259, 329] on div "KAREN PECK & NEW RIVER, KAREN PECK & NEW RIVER, KAREN PECK & NEW RIVER, KAREN P…" at bounding box center [316, 339] width 123 height 20
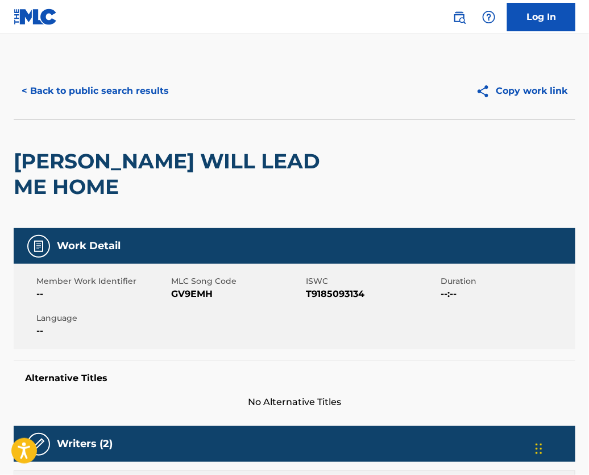
click at [117, 90] on button "< Back to public search results" at bounding box center [95, 91] width 163 height 28
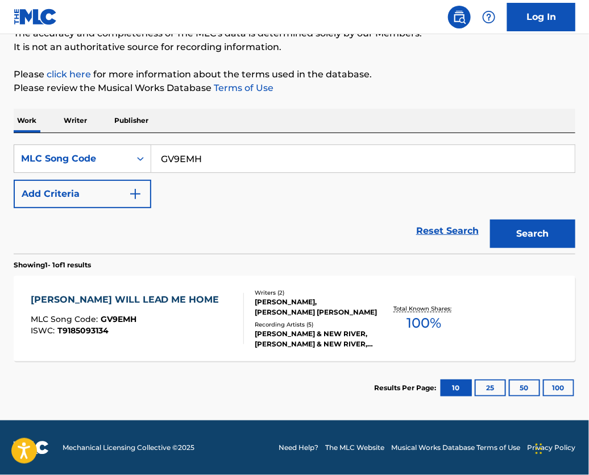
scroll to position [128, 0]
click at [253, 302] on div "Writers ( 2 ) PHILLIP KAY KEVEREN, TONY WEBSTER WOOD Recording Artists ( 5 ) KA…" at bounding box center [311, 318] width 134 height 61
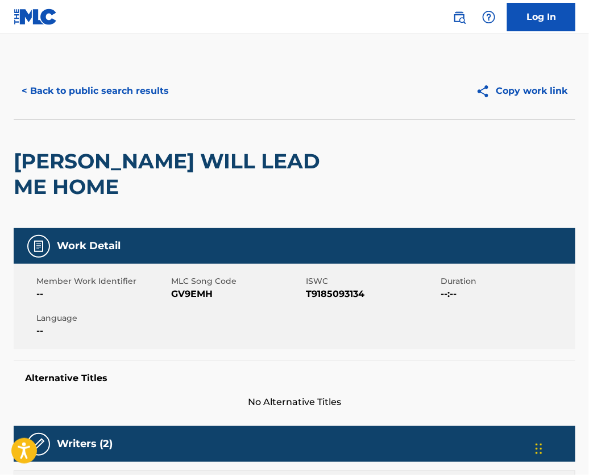
scroll to position [97, 0]
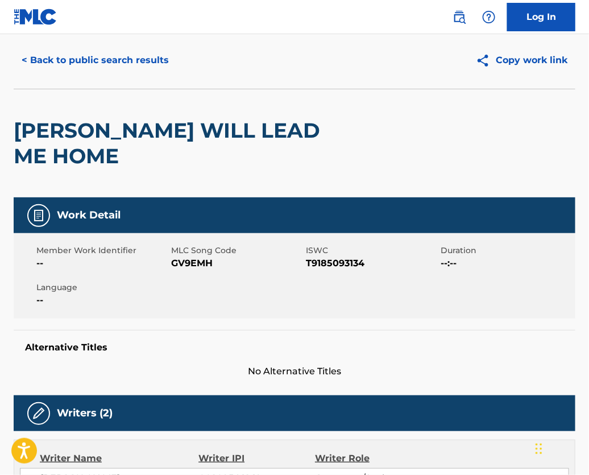
click at [98, 74] on button "< Back to public search results" at bounding box center [95, 60] width 163 height 28
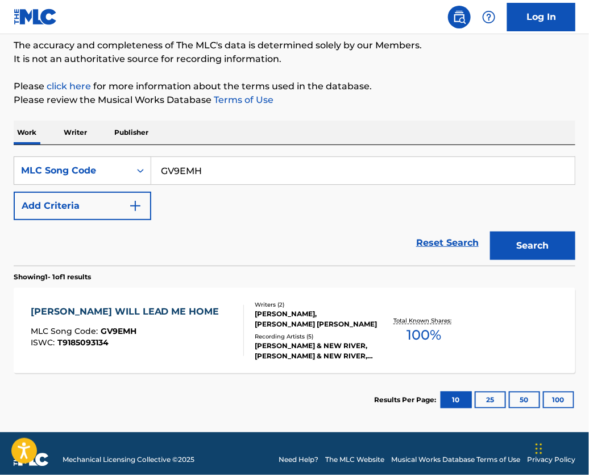
click at [247, 184] on input "GV9EMH" at bounding box center [363, 170] width 424 height 27
paste input "TVCSQ3"
type input "TVCSQ3"
drag, startPoint x: 524, startPoint y: 263, endPoint x: 376, endPoint y: 258, distance: 148.5
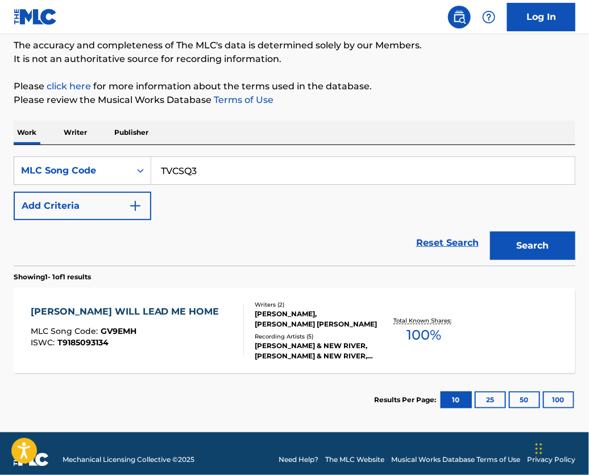
click at [524, 260] on button "Search" at bounding box center [532, 245] width 85 height 28
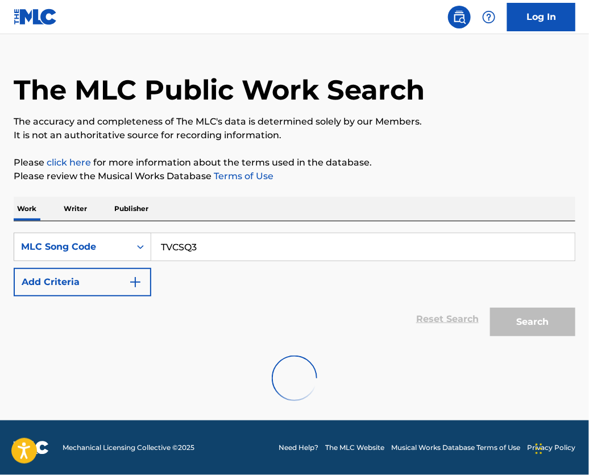
scroll to position [41, 0]
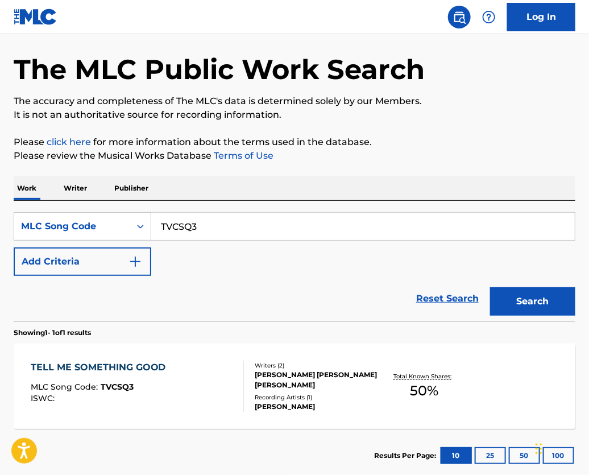
click at [235, 372] on div at bounding box center [238, 385] width 9 height 51
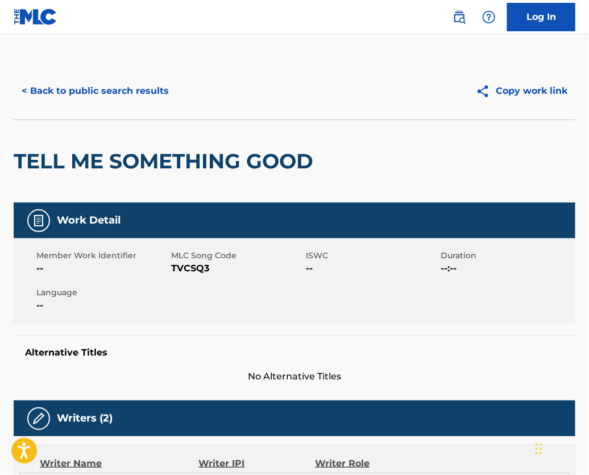
click at [77, 103] on button "< Back to public search results" at bounding box center [95, 91] width 163 height 28
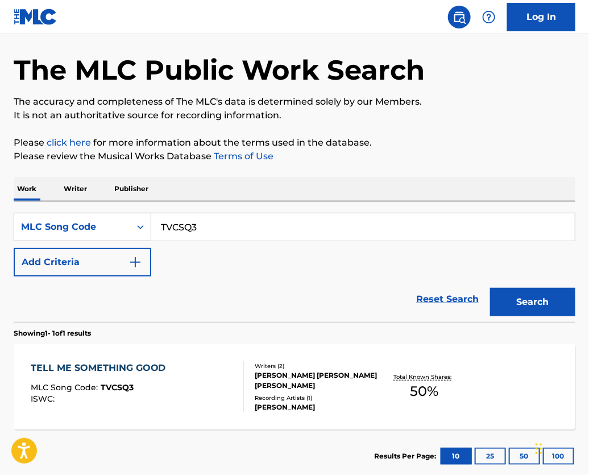
click at [229, 241] on input "TVCSQ3" at bounding box center [363, 226] width 424 height 27
paste input "UVA9JU"
type input "UVA9JU"
click at [528, 305] on button "Search" at bounding box center [532, 302] width 85 height 28
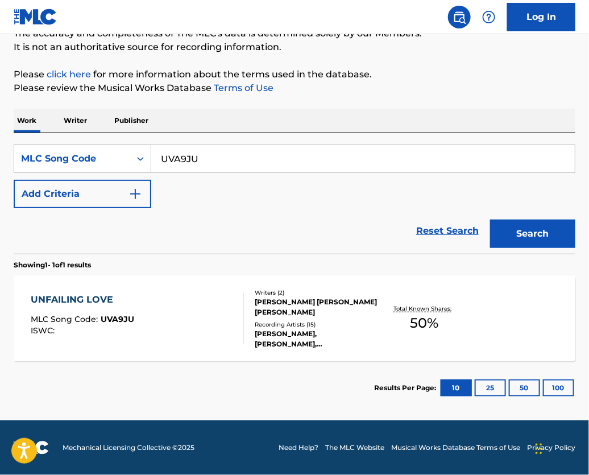
scroll to position [128, 0]
click at [342, 297] on div "DAVID MORGAN THULIN, EMILY IRENE FERTIG" at bounding box center [316, 307] width 123 height 20
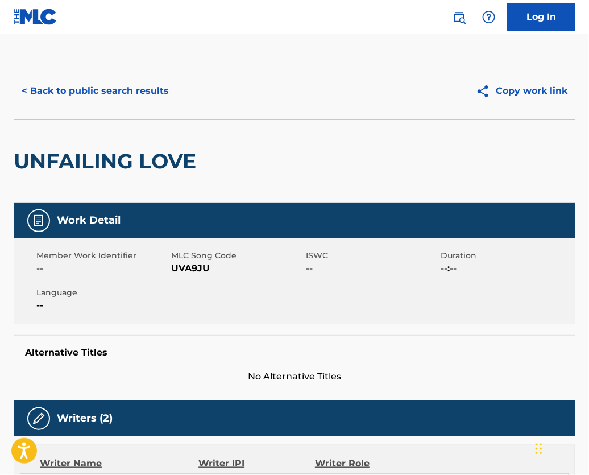
click at [125, 96] on button "< Back to public search results" at bounding box center [95, 91] width 163 height 28
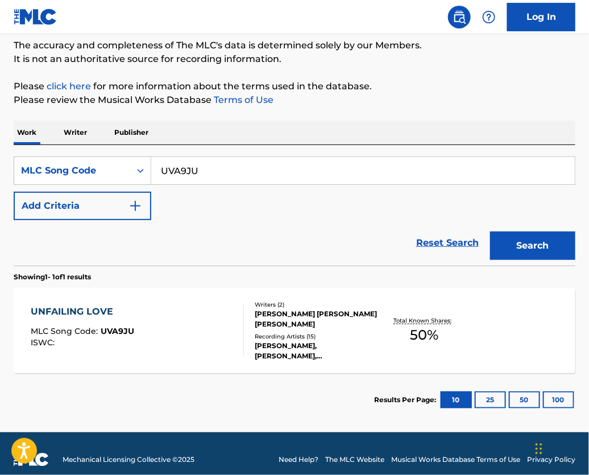
click at [218, 179] on input "UVA9JU" at bounding box center [363, 170] width 424 height 27
paste input "X9323Y"
type input "X9323Y"
click at [498, 266] on div "Search" at bounding box center [529, 242] width 91 height 45
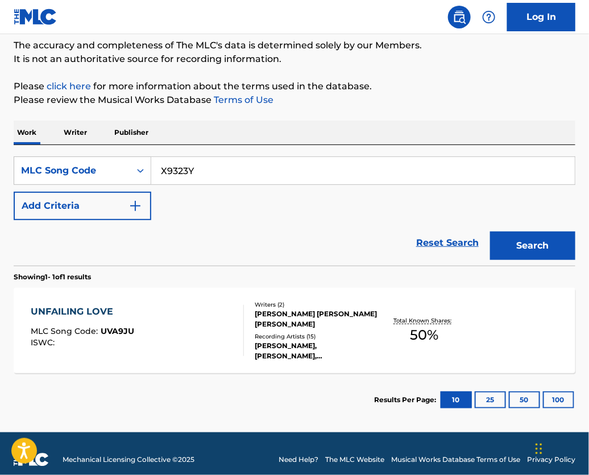
click at [502, 260] on button "Search" at bounding box center [532, 245] width 85 height 28
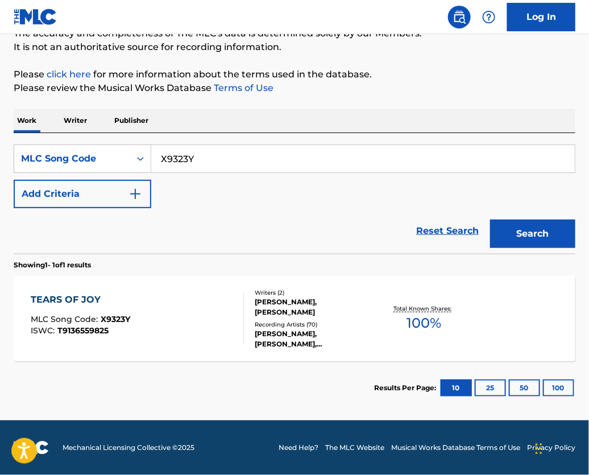
scroll to position [128, 0]
click at [176, 318] on div "TEARS OF JOY MLC Song Code : X9323Y ISWC : T9136559825" at bounding box center [137, 318] width 213 height 51
